Goal: Navigation & Orientation: Go to known website

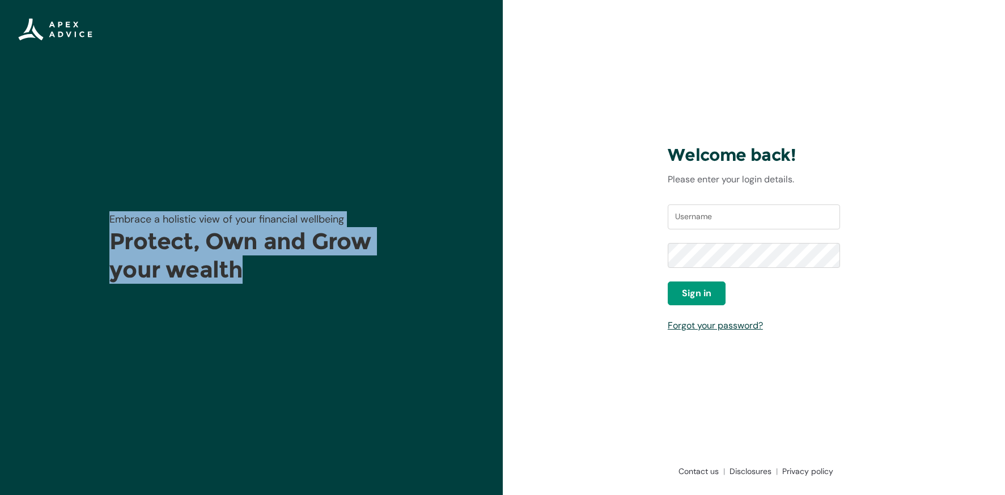
drag, startPoint x: 290, startPoint y: 279, endPoint x: 184, endPoint y: 231, distance: 117.2
click at [91, 215] on div "Embrace a holistic view of your financial wellbeing Protect, Own and Grow your …" at bounding box center [251, 247] width 503 height 495
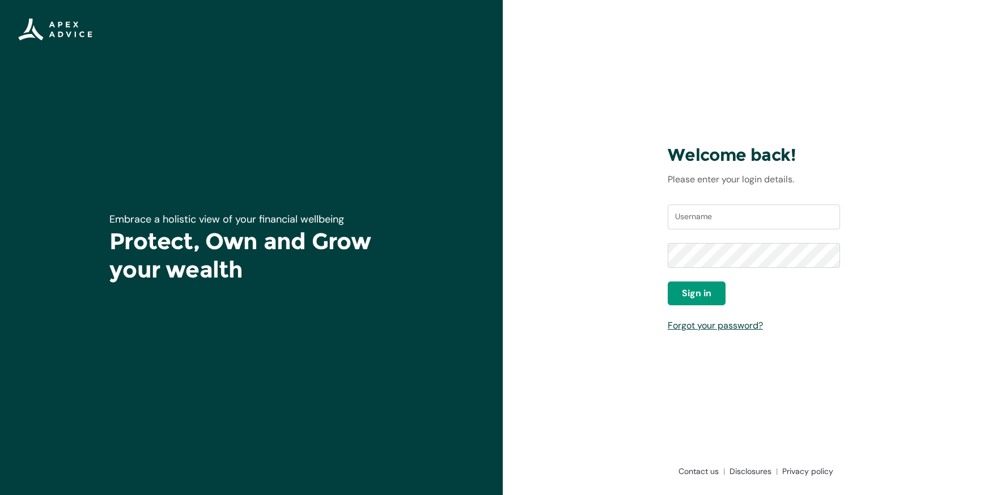
click at [319, 274] on h1 "Protect, Own and Grow your wealth" at bounding box center [250, 255] width 283 height 57
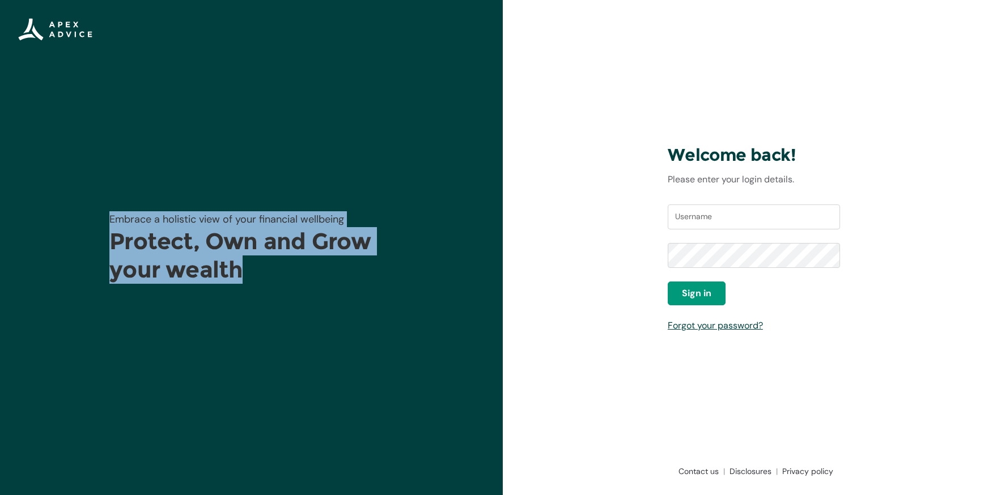
drag, startPoint x: 346, startPoint y: 296, endPoint x: 328, endPoint y: 242, distance: 56.6
click at [55, 178] on div "Embrace a holistic view of your financial wellbeing Protect, Own and Grow your …" at bounding box center [251, 247] width 503 height 495
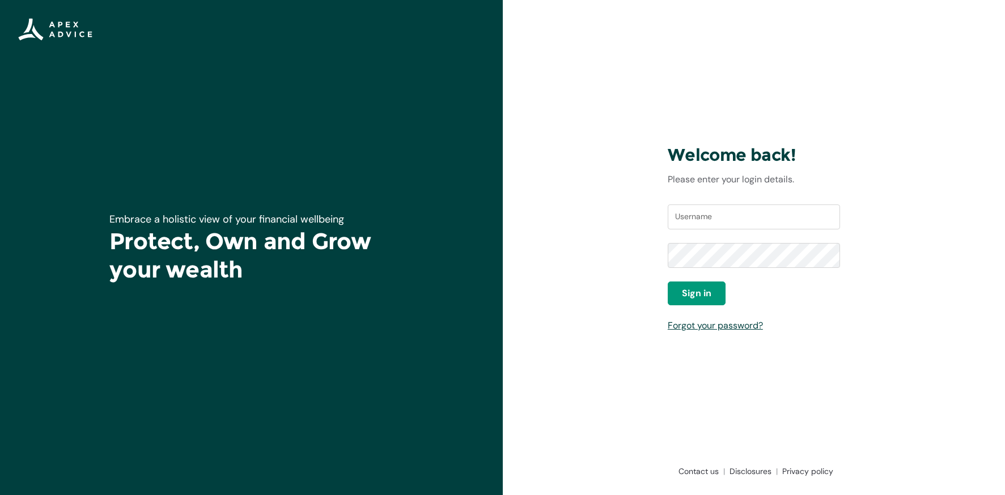
click at [340, 242] on h1 "Protect, Own and Grow your wealth" at bounding box center [250, 255] width 283 height 57
